Goal: Information Seeking & Learning: Check status

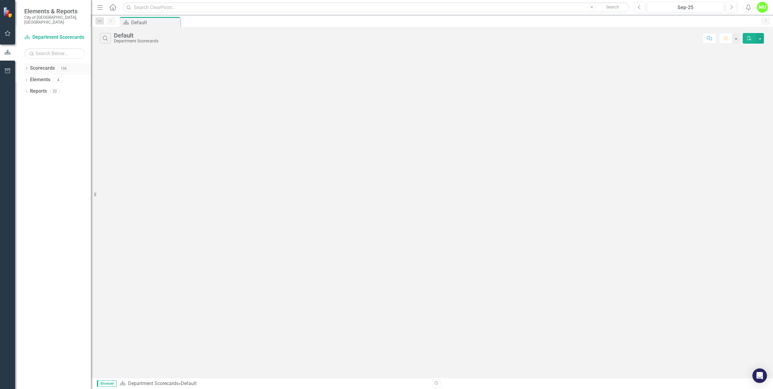
click at [25, 67] on icon "Dropdown" at bounding box center [26, 68] width 4 height 3
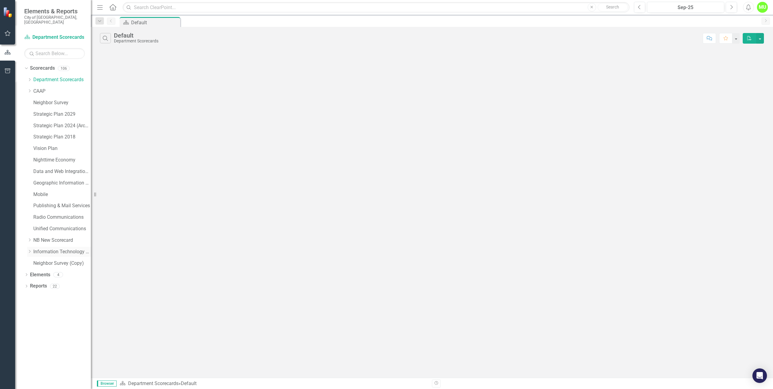
click at [36, 248] on link "Information Technology Services (ITS Employees Only)" at bounding box center [62, 251] width 58 height 7
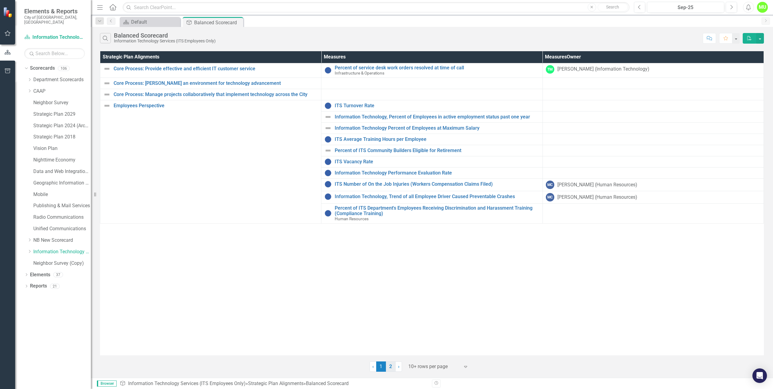
click at [392, 370] on link "2" at bounding box center [391, 366] width 10 height 10
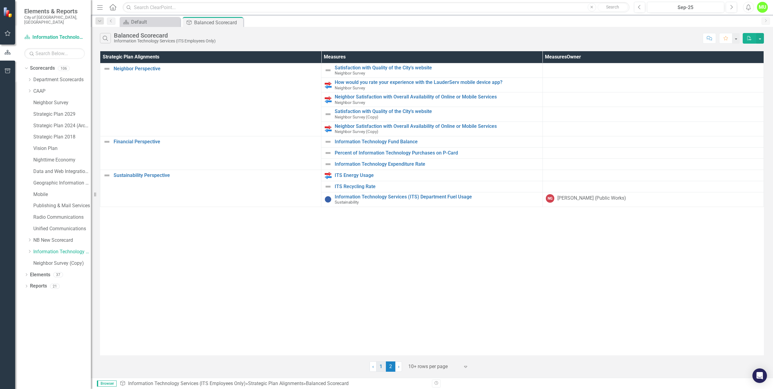
click at [383, 370] on link "1" at bounding box center [381, 366] width 10 height 10
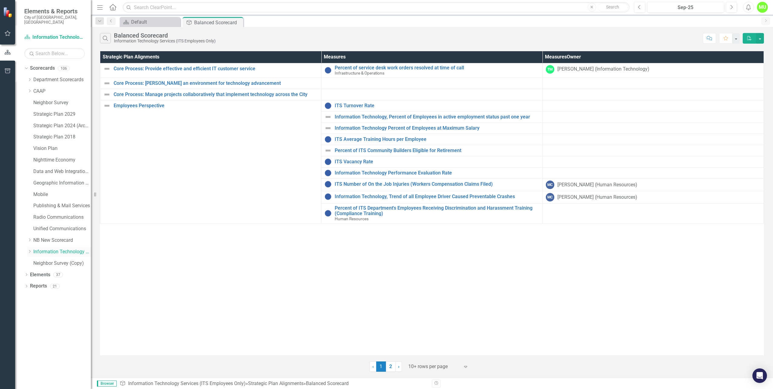
click at [30, 250] on icon "Dropdown" at bounding box center [29, 252] width 5 height 4
click at [64, 260] on link "Practice ITS Administration Test" at bounding box center [65, 263] width 52 height 7
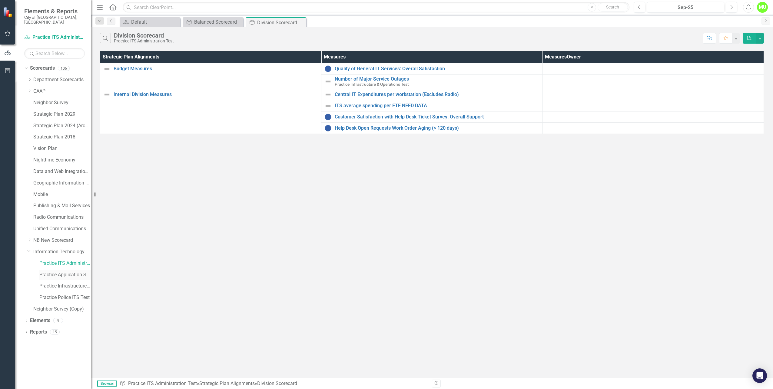
click at [63, 271] on link "Practice Application Services Test" at bounding box center [65, 274] width 52 height 7
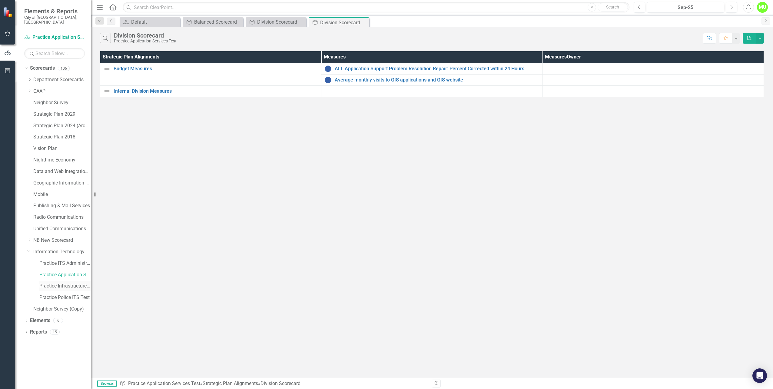
click at [62, 281] on div "Practice Infrastructure & Operations Test" at bounding box center [65, 286] width 52 height 10
click at [52, 248] on link "Information Technology Services (ITS Employees Only)" at bounding box center [62, 251] width 58 height 7
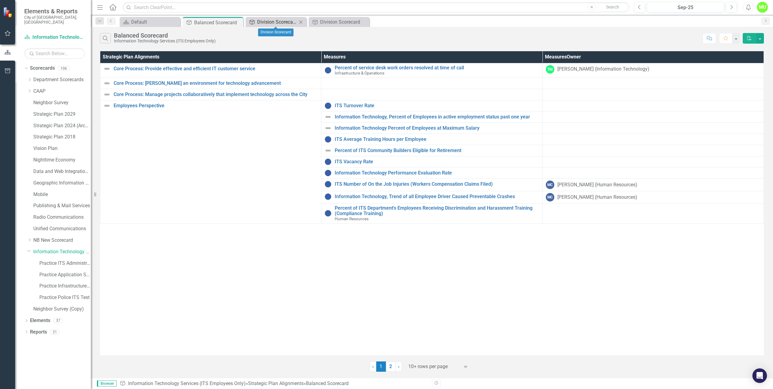
click at [270, 22] on div "Division Scorecard" at bounding box center [277, 22] width 40 height 8
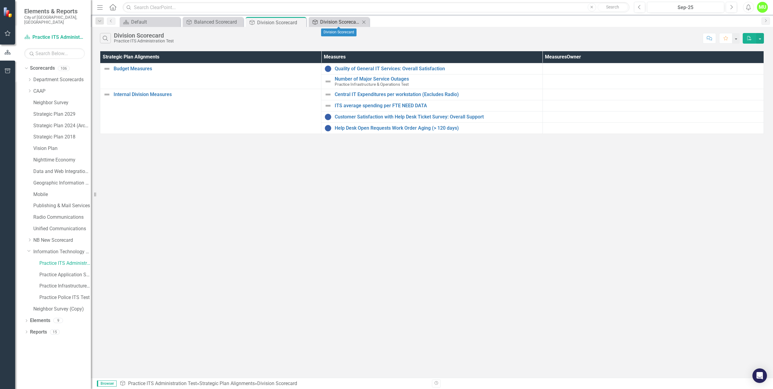
click at [347, 22] on div "Division Scorecard" at bounding box center [340, 22] width 40 height 8
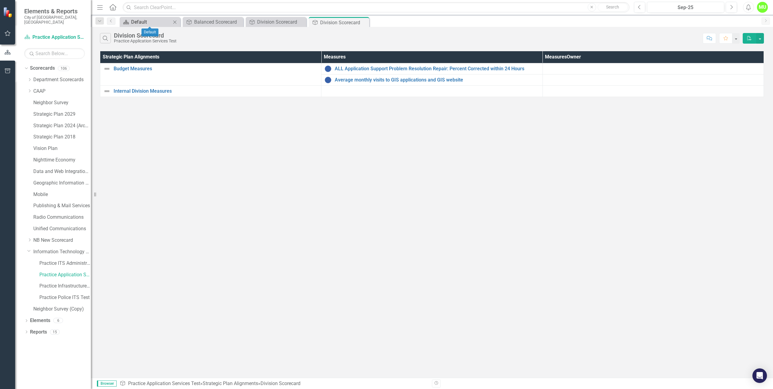
click at [157, 24] on div "Default" at bounding box center [151, 22] width 40 height 8
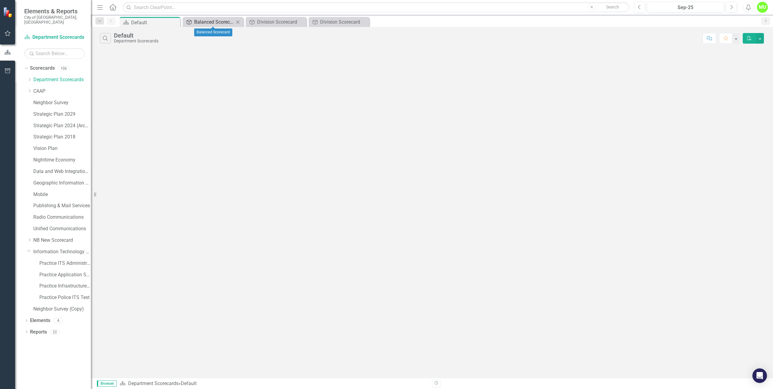
click at [221, 22] on div "Balanced Scorecard" at bounding box center [214, 22] width 40 height 8
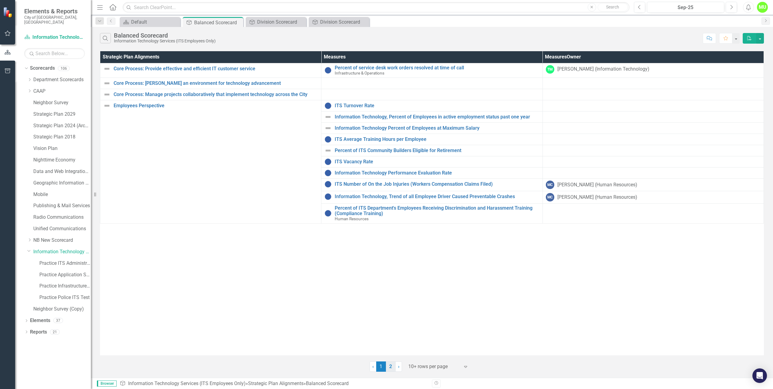
click at [391, 368] on link "2" at bounding box center [391, 366] width 10 height 10
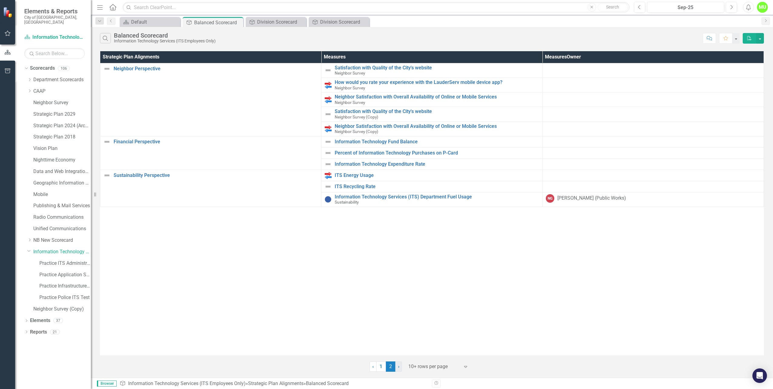
click at [401, 367] on link "› Next" at bounding box center [398, 366] width 7 height 10
click at [398, 367] on span "›" at bounding box center [399, 367] width 2 height 6
click at [30, 78] on icon "Dropdown" at bounding box center [29, 80] width 5 height 4
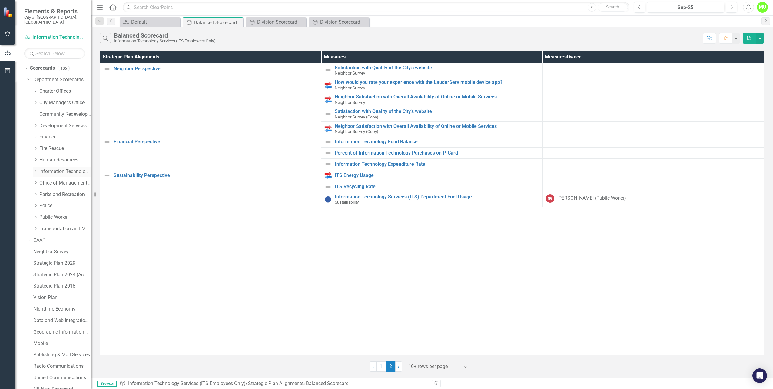
click at [61, 171] on div "Dropdown Information Technology Services" at bounding box center [62, 172] width 58 height 10
click at [60, 168] on link "Information Technology Services" at bounding box center [65, 171] width 52 height 7
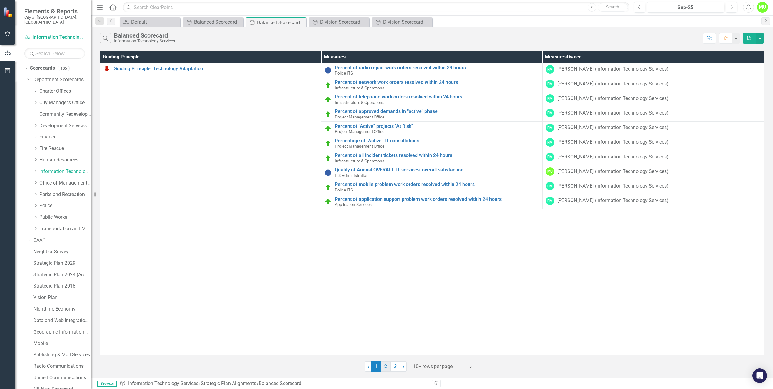
click at [387, 368] on link "2" at bounding box center [386, 366] width 10 height 10
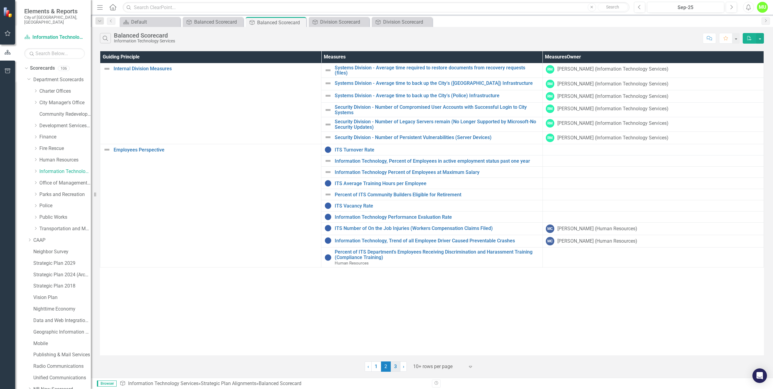
click at [395, 371] on link "3" at bounding box center [396, 366] width 10 height 10
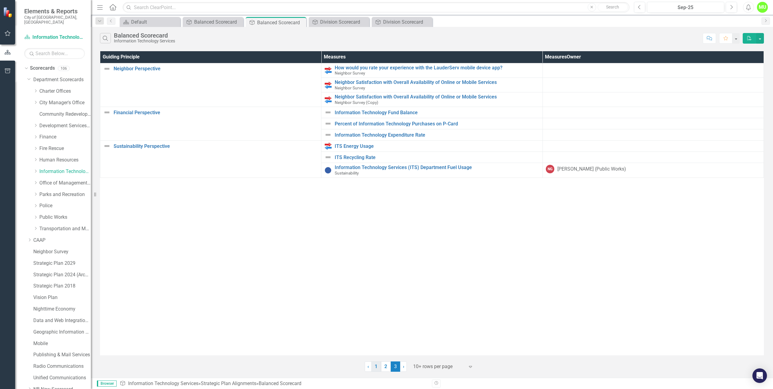
click at [375, 369] on link "1" at bounding box center [376, 366] width 10 height 10
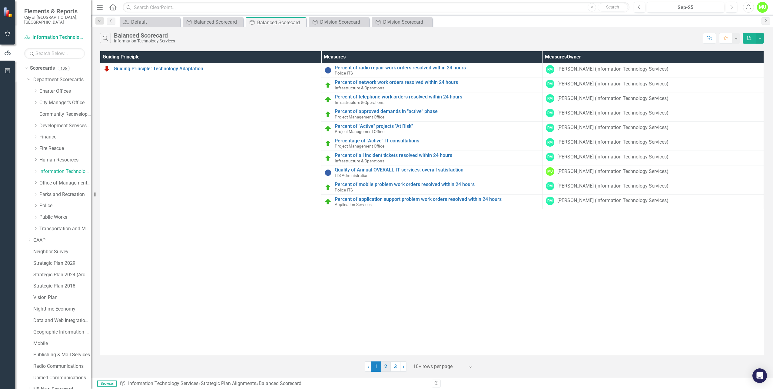
click at [388, 369] on link "2" at bounding box center [386, 366] width 10 height 10
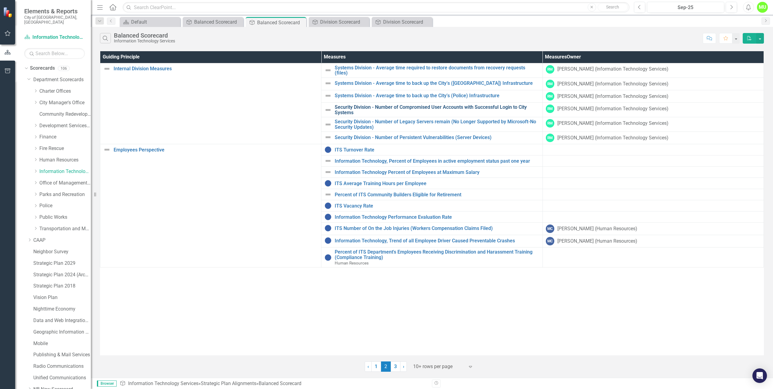
click at [411, 105] on link "Security Division - Number of Compromised User Accounts with Successful Login t…" at bounding box center [437, 110] width 205 height 11
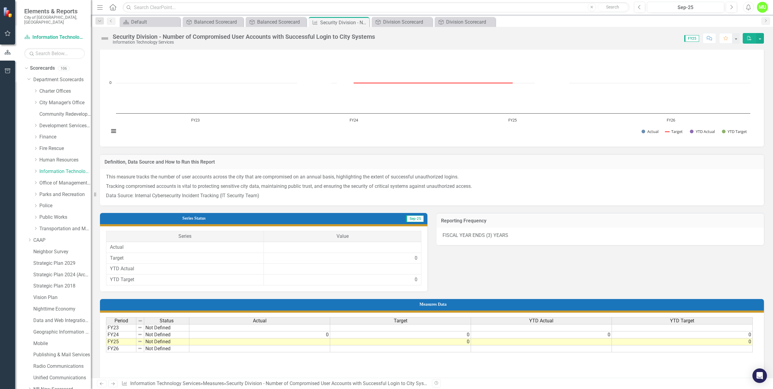
scroll to position [33, 0]
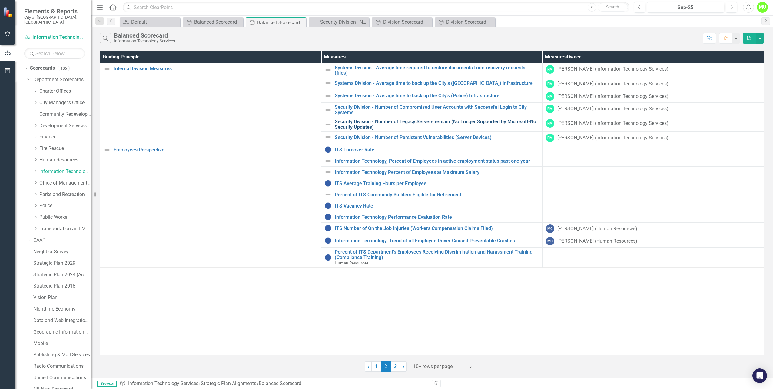
click at [405, 121] on link "Security Division - Number of Legacy Servers remain (No Longer Supported by Mic…" at bounding box center [437, 124] width 205 height 11
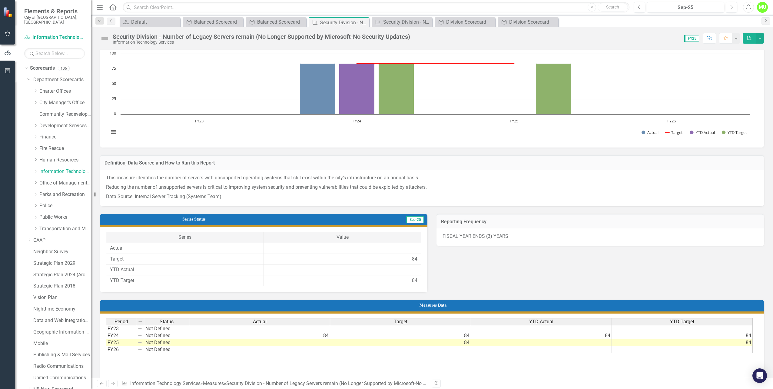
scroll to position [33, 0]
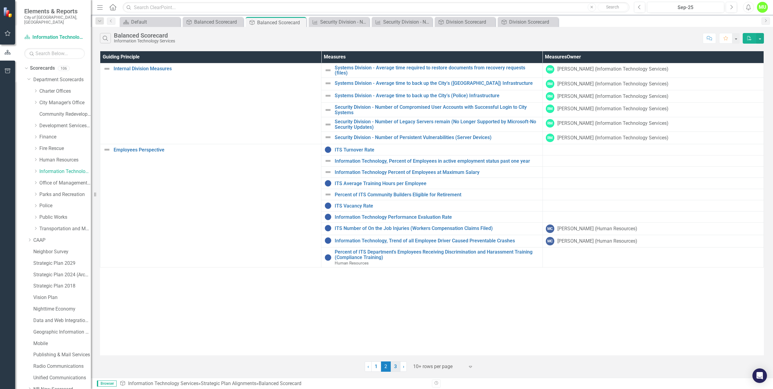
click at [396, 367] on link "3" at bounding box center [396, 366] width 10 height 10
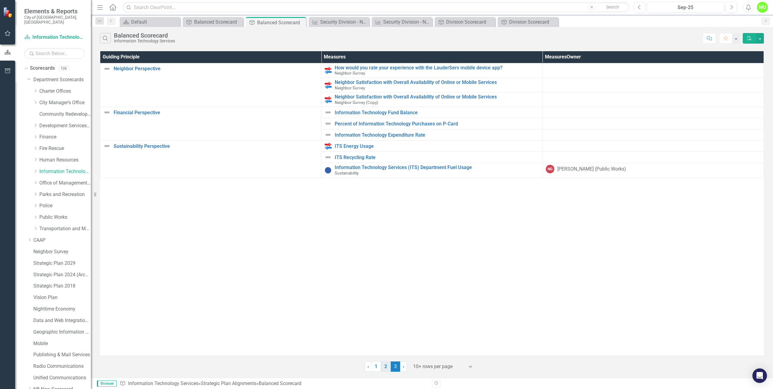
click at [386, 367] on link "2" at bounding box center [386, 366] width 10 height 10
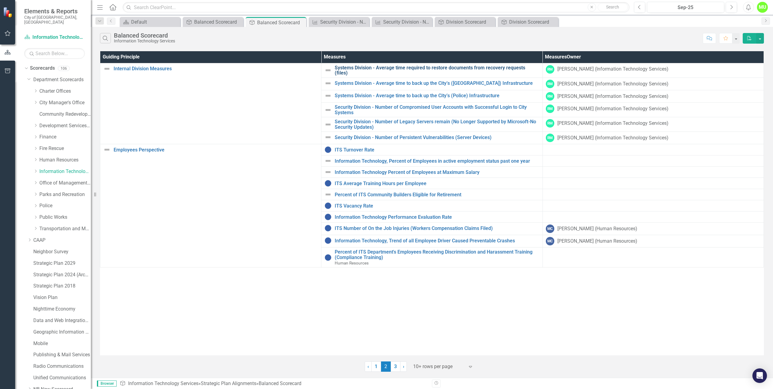
click at [394, 71] on link "Systems Division - Average time required to restore documents from recovery req…" at bounding box center [437, 70] width 205 height 11
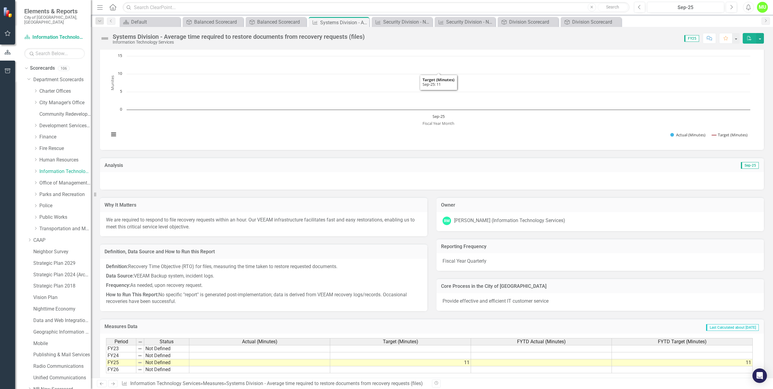
scroll to position [52, 0]
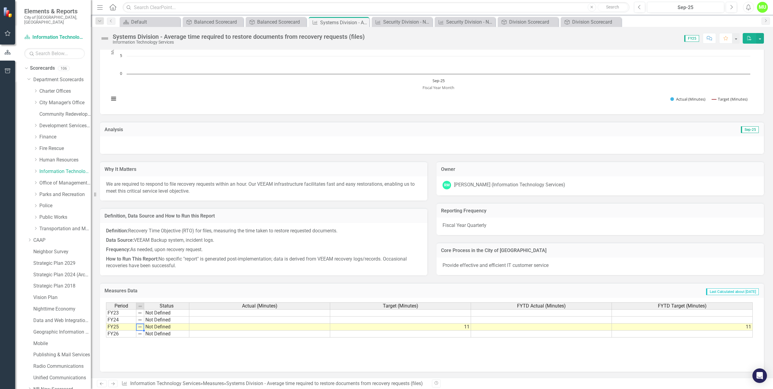
click at [140, 328] on img at bounding box center [140, 326] width 5 height 5
click at [137, 328] on td at bounding box center [140, 327] width 8 height 7
click at [156, 287] on div "Measures Data Last Calculated about [DATE]" at bounding box center [432, 290] width 664 height 15
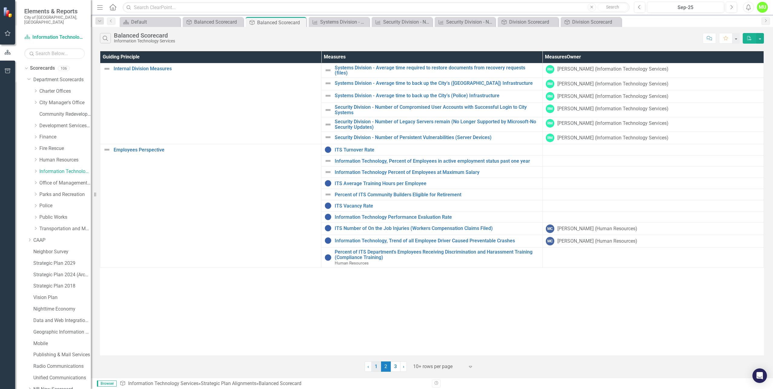
click at [378, 367] on link "1" at bounding box center [376, 366] width 10 height 10
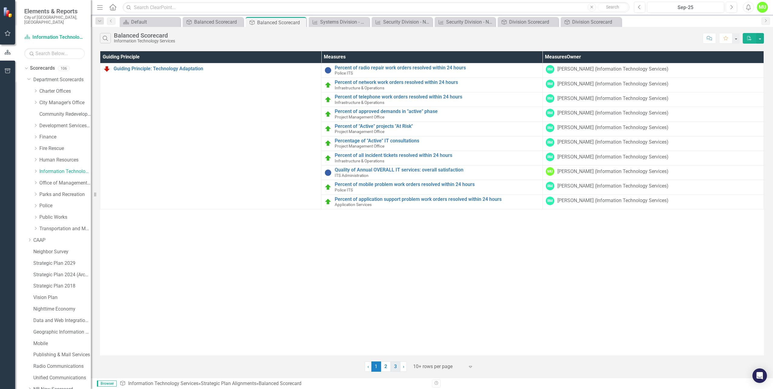
click at [393, 368] on link "3" at bounding box center [396, 366] width 10 height 10
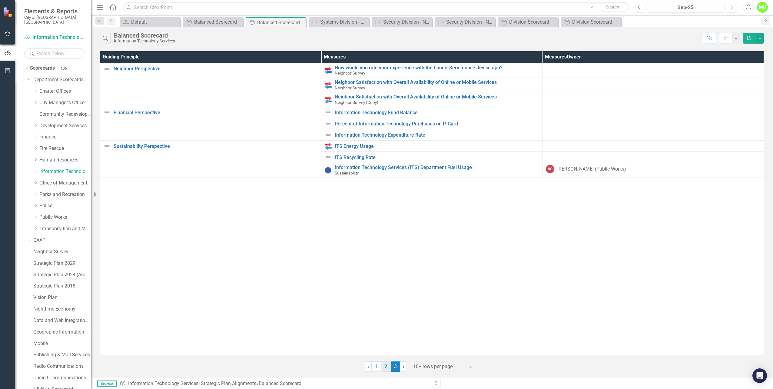
click at [387, 368] on link "2" at bounding box center [386, 366] width 10 height 10
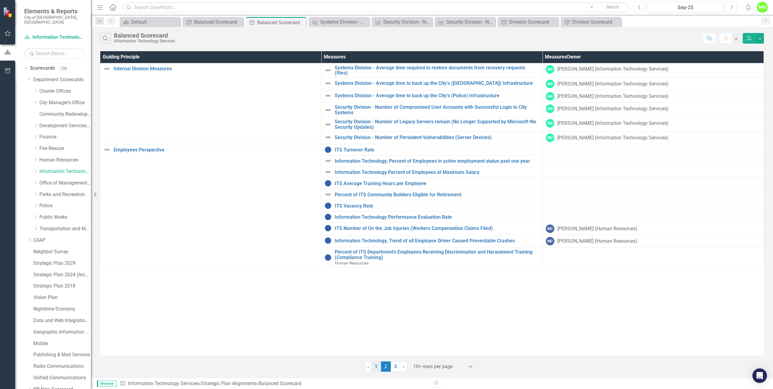
click at [374, 367] on link "1" at bounding box center [376, 366] width 10 height 10
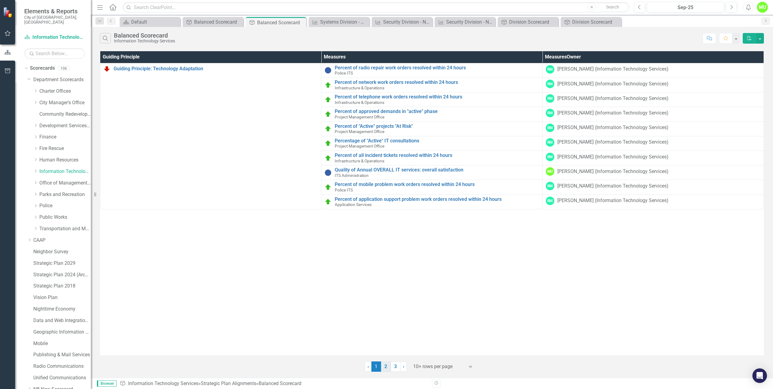
click at [388, 364] on link "2" at bounding box center [386, 366] width 10 height 10
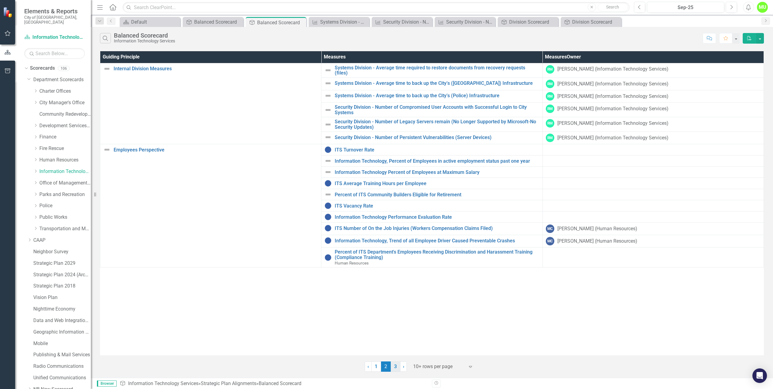
click at [395, 368] on link "3" at bounding box center [396, 366] width 10 height 10
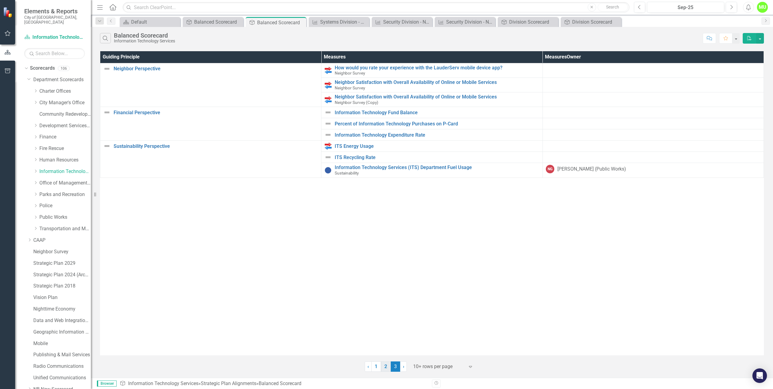
click at [388, 367] on link "2" at bounding box center [386, 366] width 10 height 10
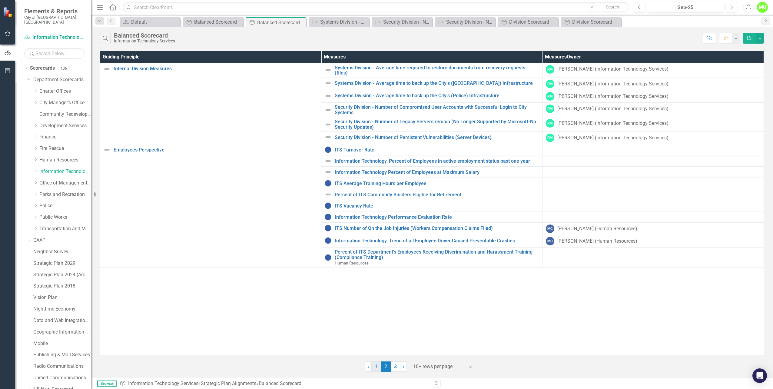
click at [378, 367] on link "1" at bounding box center [376, 366] width 10 height 10
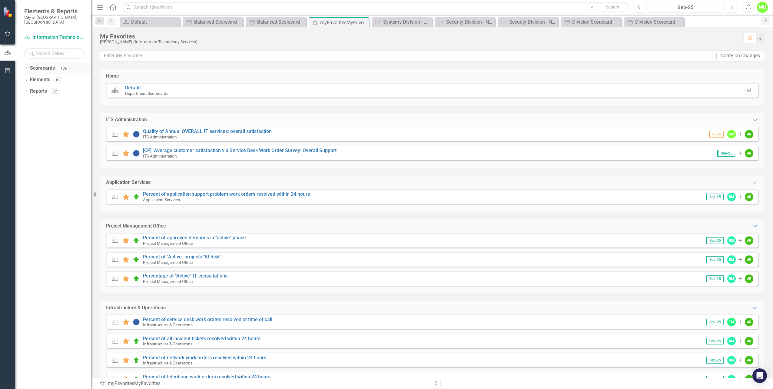
click at [27, 67] on icon "Dropdown" at bounding box center [26, 68] width 4 height 3
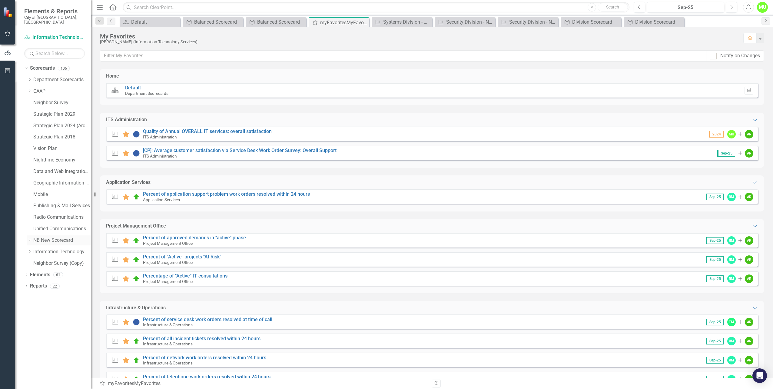
drag, startPoint x: 28, startPoint y: 245, endPoint x: 43, endPoint y: 238, distance: 16.7
click at [28, 176] on icon "Dropdown" at bounding box center [29, 252] width 5 height 4
click at [30, 78] on icon "Dropdown" at bounding box center [29, 80] width 5 height 4
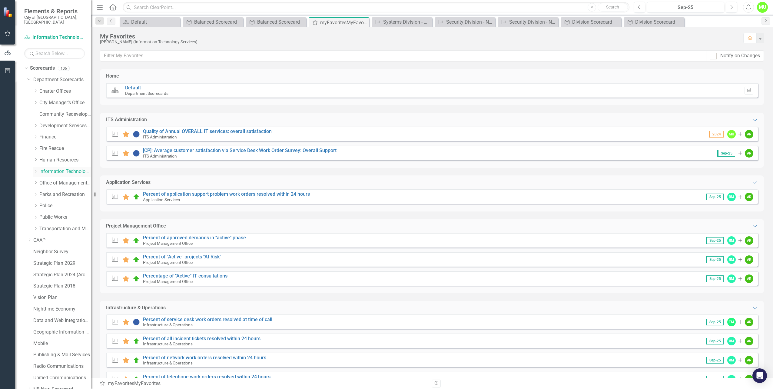
click at [49, 168] on link "Information Technology Services" at bounding box center [65, 171] width 52 height 7
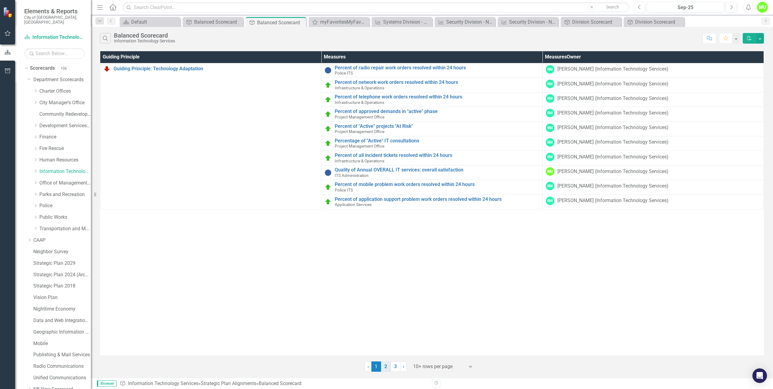
click at [383, 176] on link "2" at bounding box center [386, 366] width 10 height 10
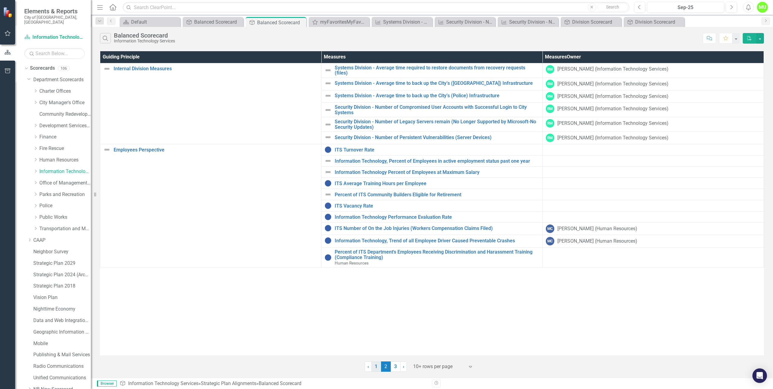
click at [375, 176] on link "1" at bounding box center [376, 366] width 10 height 10
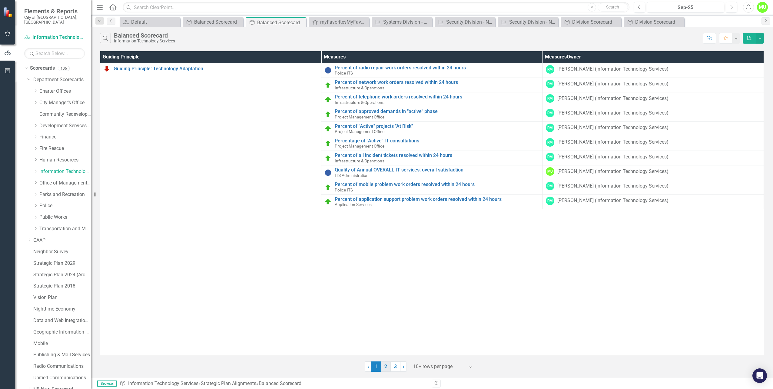
click at [383, 176] on link "2" at bounding box center [386, 366] width 10 height 10
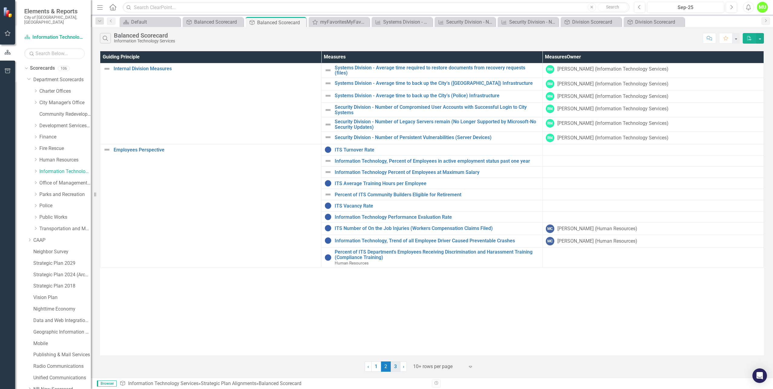
click at [383, 176] on link "3" at bounding box center [396, 366] width 10 height 10
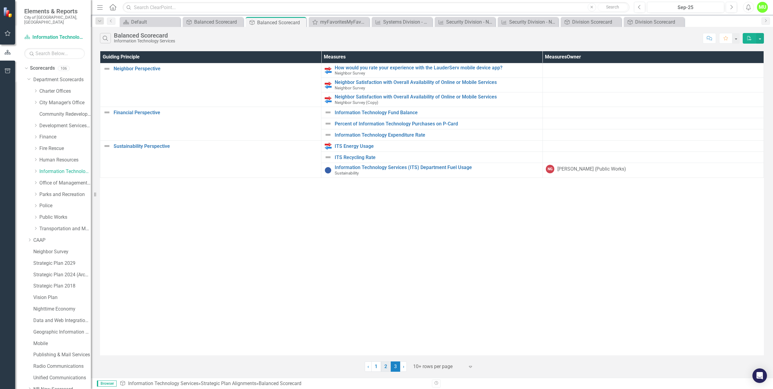
click at [383, 176] on link "2" at bounding box center [386, 366] width 10 height 10
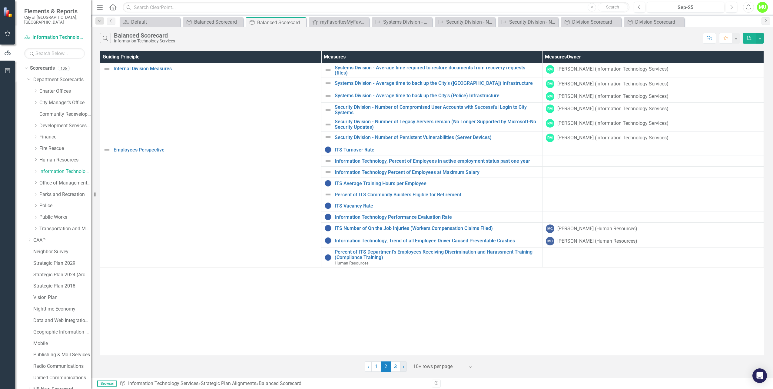
click at [383, 176] on link "› Next" at bounding box center [403, 366] width 7 height 10
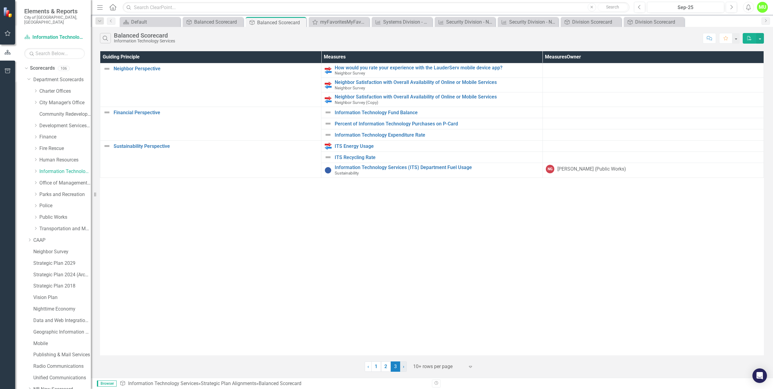
click at [383, 176] on link "› Next" at bounding box center [403, 366] width 7 height 10
click at [383, 176] on link "2" at bounding box center [386, 366] width 10 height 10
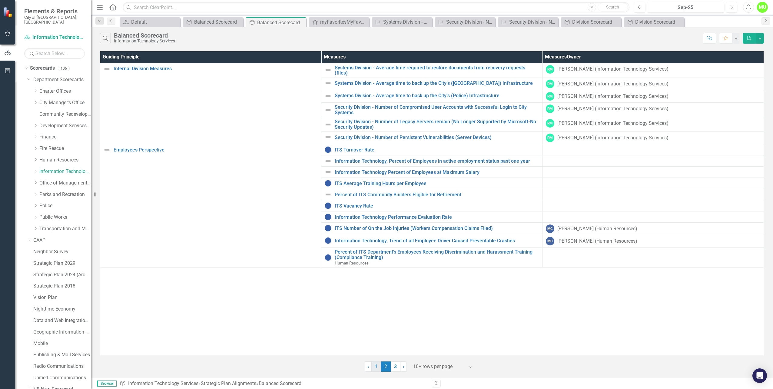
click at [375, 176] on link "1" at bounding box center [376, 366] width 10 height 10
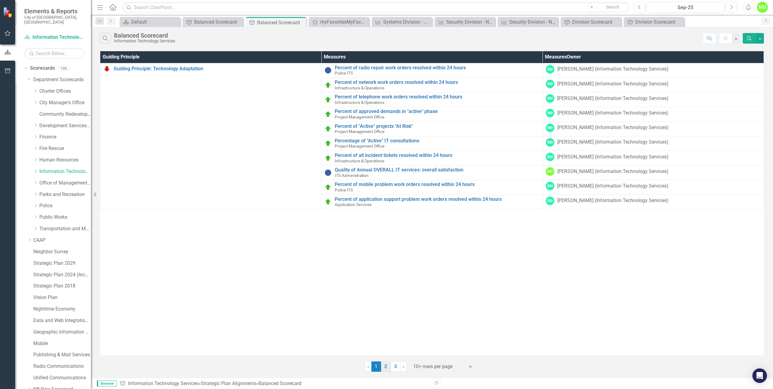
click at [383, 176] on link "2" at bounding box center [386, 366] width 10 height 10
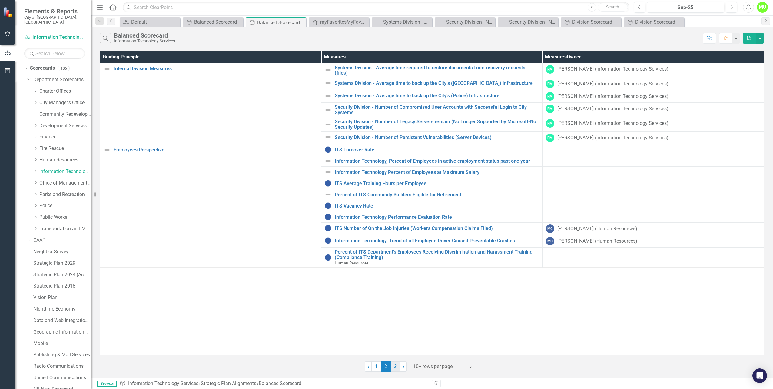
click at [383, 176] on link "3" at bounding box center [396, 366] width 10 height 10
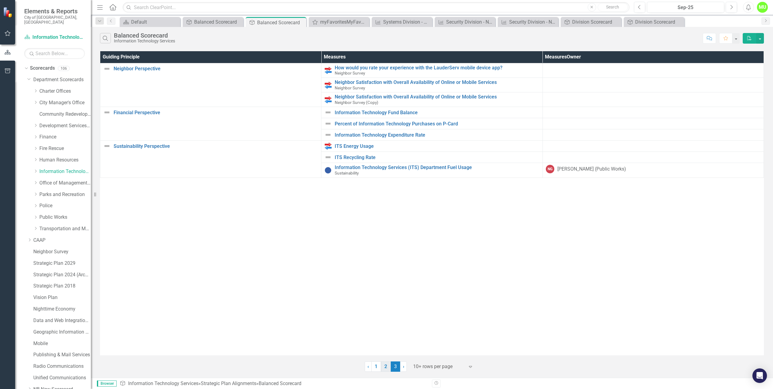
click at [383, 176] on link "2" at bounding box center [386, 366] width 10 height 10
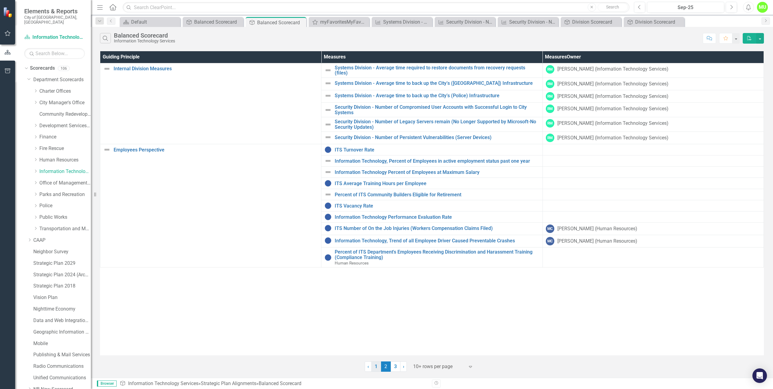
click at [378, 176] on link "1" at bounding box center [376, 366] width 10 height 10
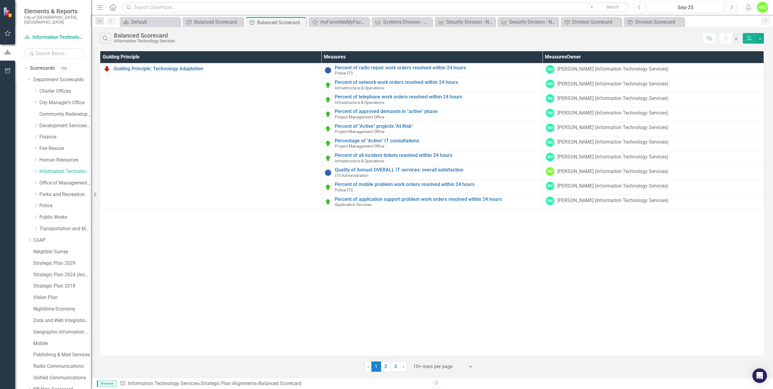
click at [383, 176] on div "Guiding Principle Measures Measures Owner Guiding Principle: Technology Adaptat…" at bounding box center [432, 203] width 664 height 304
click at [337, 176] on div "Guiding Principle Measures Measures Owner Guiding Principle: Technology Adaptat…" at bounding box center [432, 203] width 664 height 304
click at [36, 169] on div "Dropdown" at bounding box center [35, 171] width 5 height 5
click at [49, 168] on link "Information Technology Services" at bounding box center [65, 171] width 52 height 7
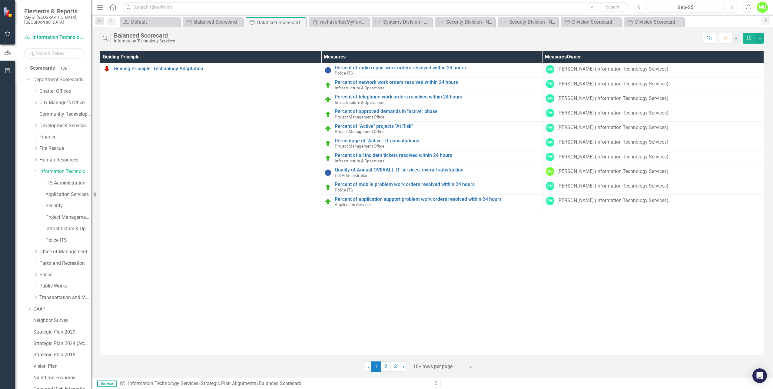
click at [306, 176] on div "Guiding Principle Measures Measures Owner Guiding Principle: Technology Adaptat…" at bounding box center [432, 203] width 664 height 304
click at [383, 176] on div "Guiding Principle Measures Measures Owner Guiding Principle: Technology Adaptat…" at bounding box center [432, 203] width 664 height 304
click at [374, 155] on link "Percent of all incident tickets resolved within 24 hours" at bounding box center [437, 155] width 205 height 5
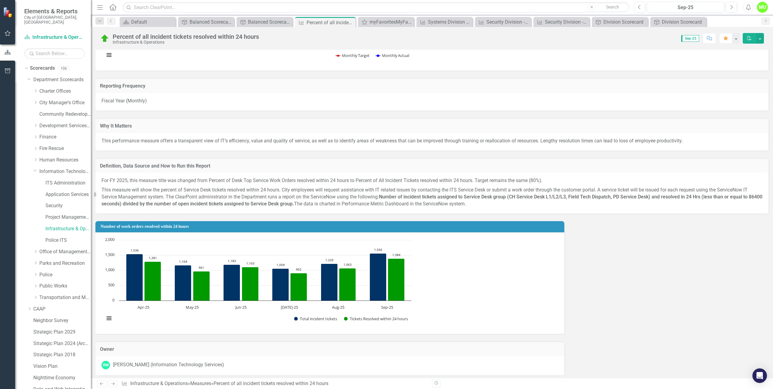
scroll to position [357, 0]
click at [383, 176] on div "Percent of Desk Top Service work orders Resolved Within 24 Hours Chart Line cha…" at bounding box center [431, 162] width 673 height 425
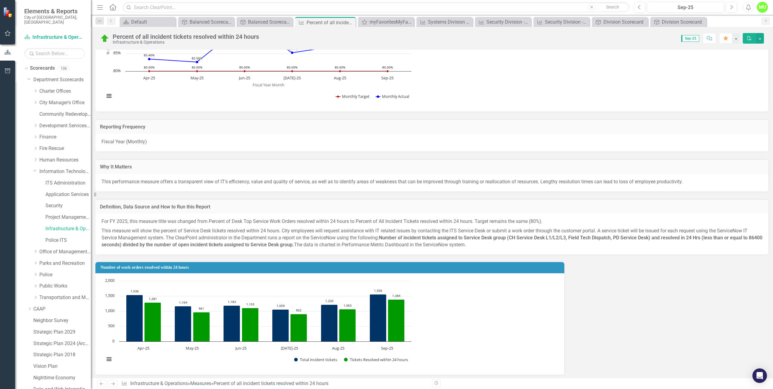
scroll to position [0, 0]
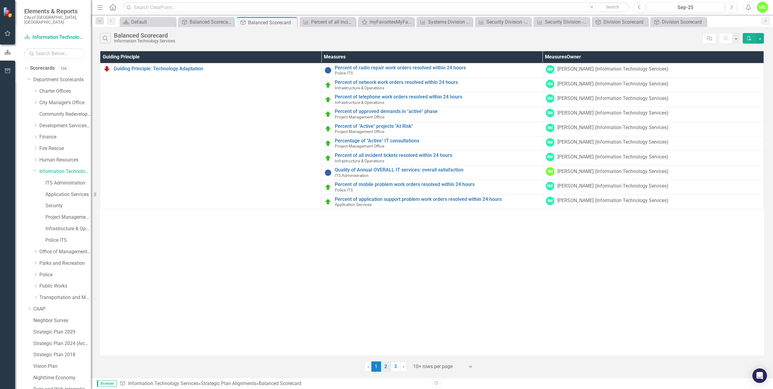
click at [383, 176] on link "2" at bounding box center [386, 366] width 10 height 10
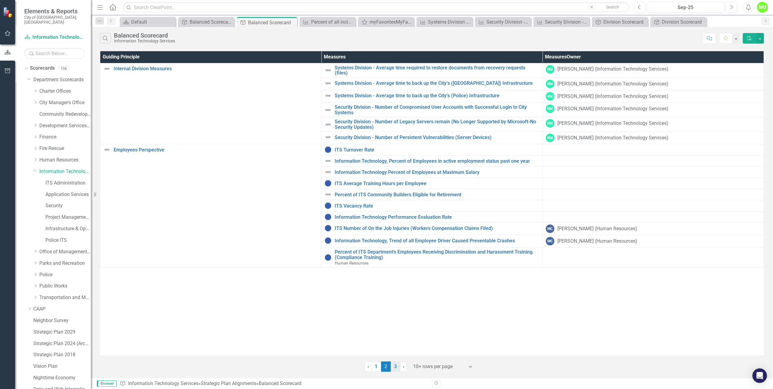
click at [383, 176] on link "3" at bounding box center [396, 366] width 10 height 10
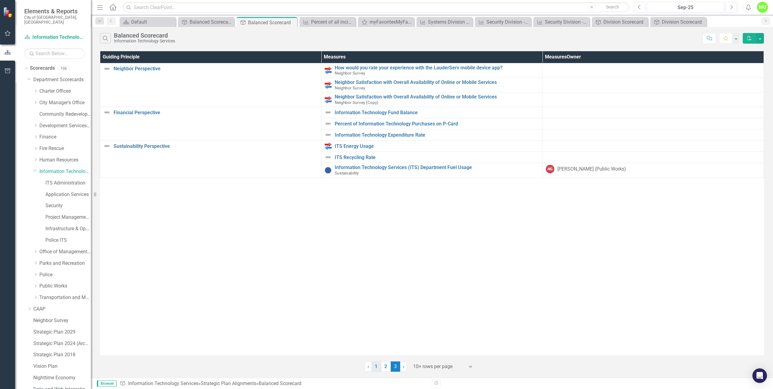
click at [375, 176] on link "1" at bounding box center [376, 366] width 10 height 10
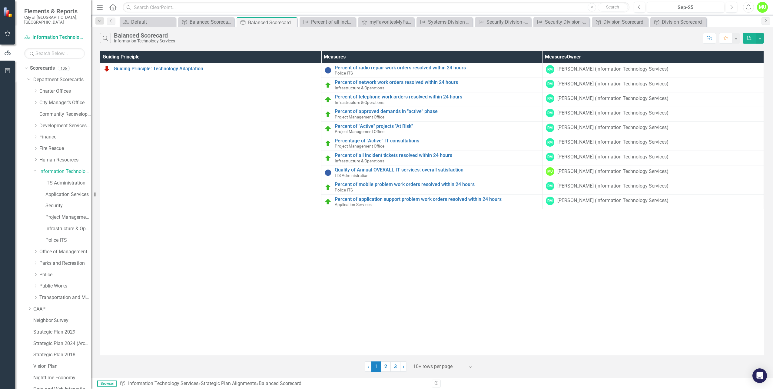
click at [383, 176] on div "Guiding Principle Measures Measures Owner Guiding Principle: Technology Adaptat…" at bounding box center [432, 203] width 664 height 304
